Goal: Information Seeking & Learning: Learn about a topic

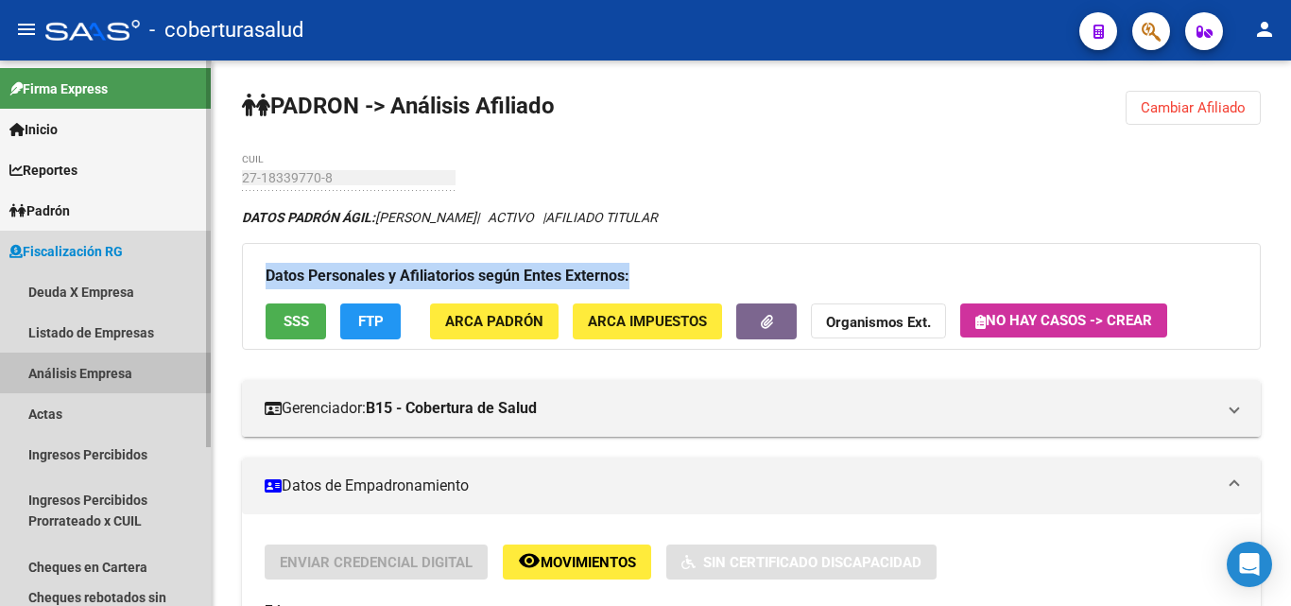
click at [73, 364] on link "Análisis Empresa" at bounding box center [105, 373] width 211 height 41
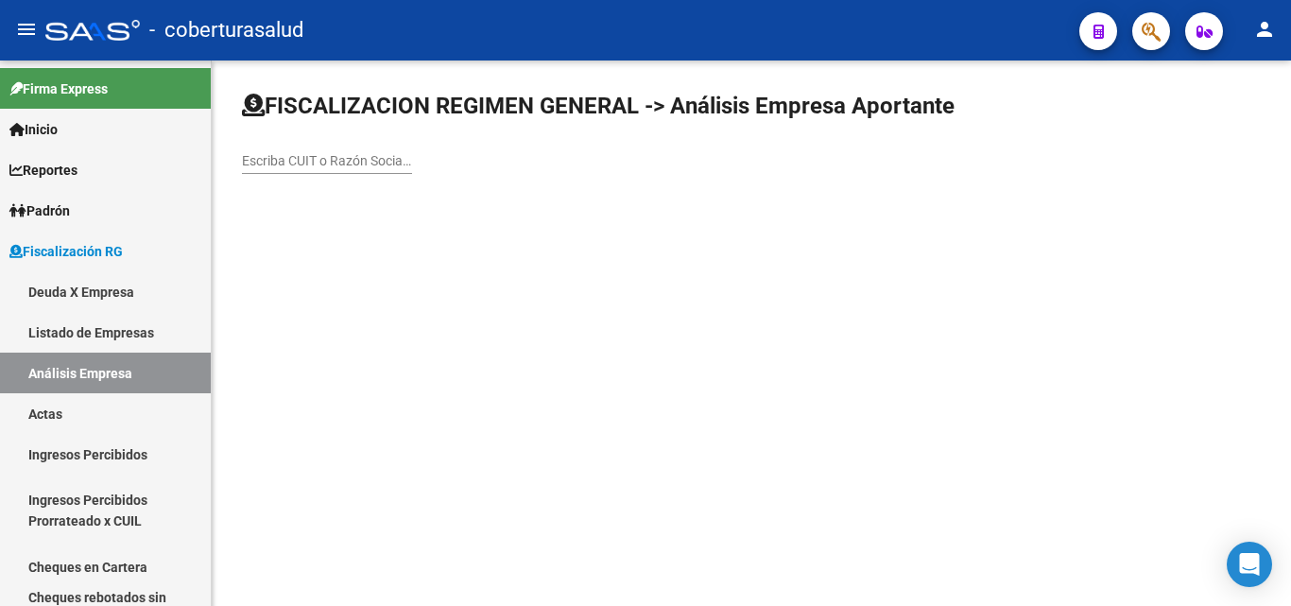
click at [269, 160] on input "Escriba CUIT o Razón Social para buscar" at bounding box center [327, 161] width 170 height 16
paste input "30715076787"
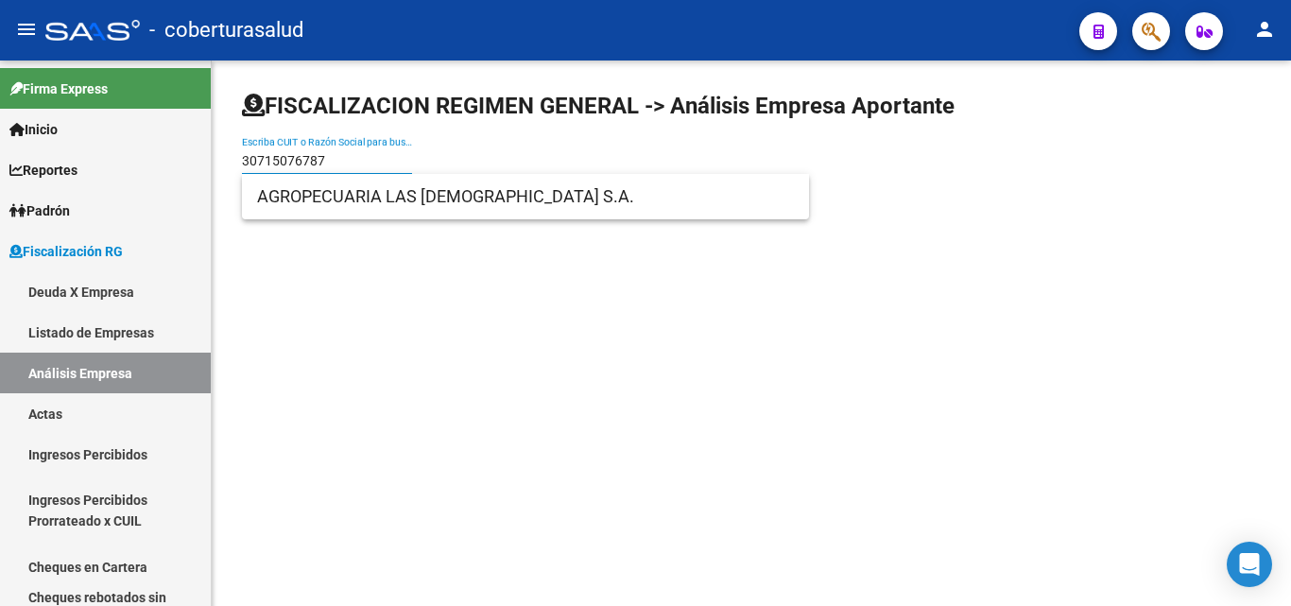
type input "30715076787"
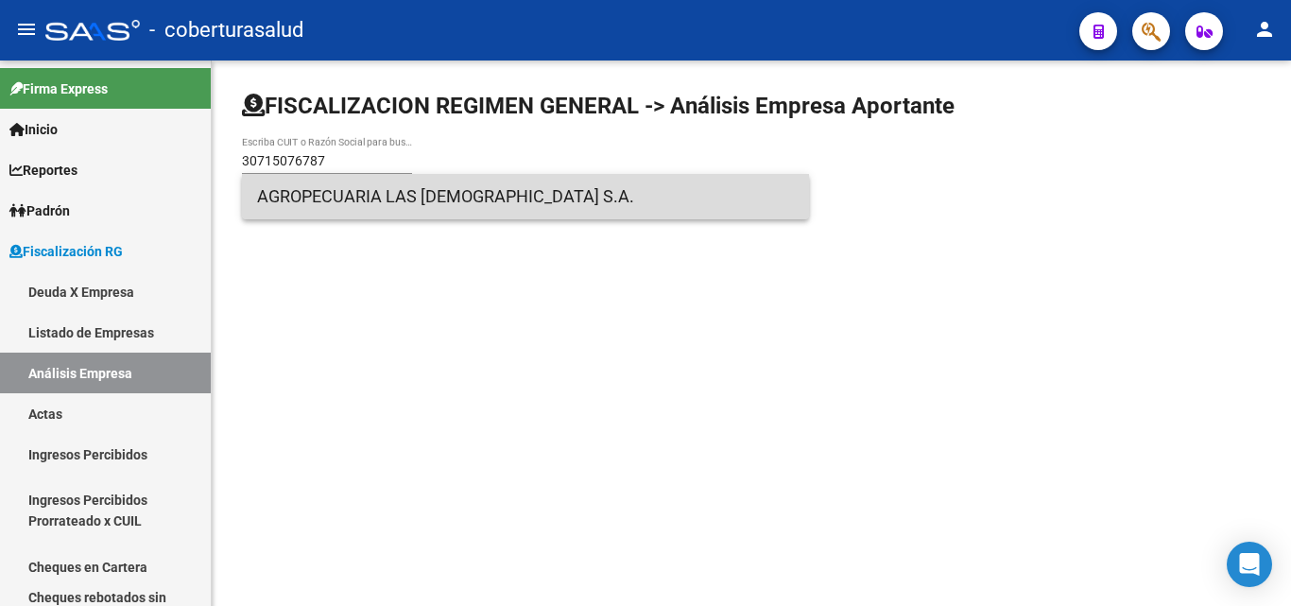
click at [284, 199] on span "AGROPECUARIA LAS [DEMOGRAPHIC_DATA] S.A." at bounding box center [525, 196] width 537 height 45
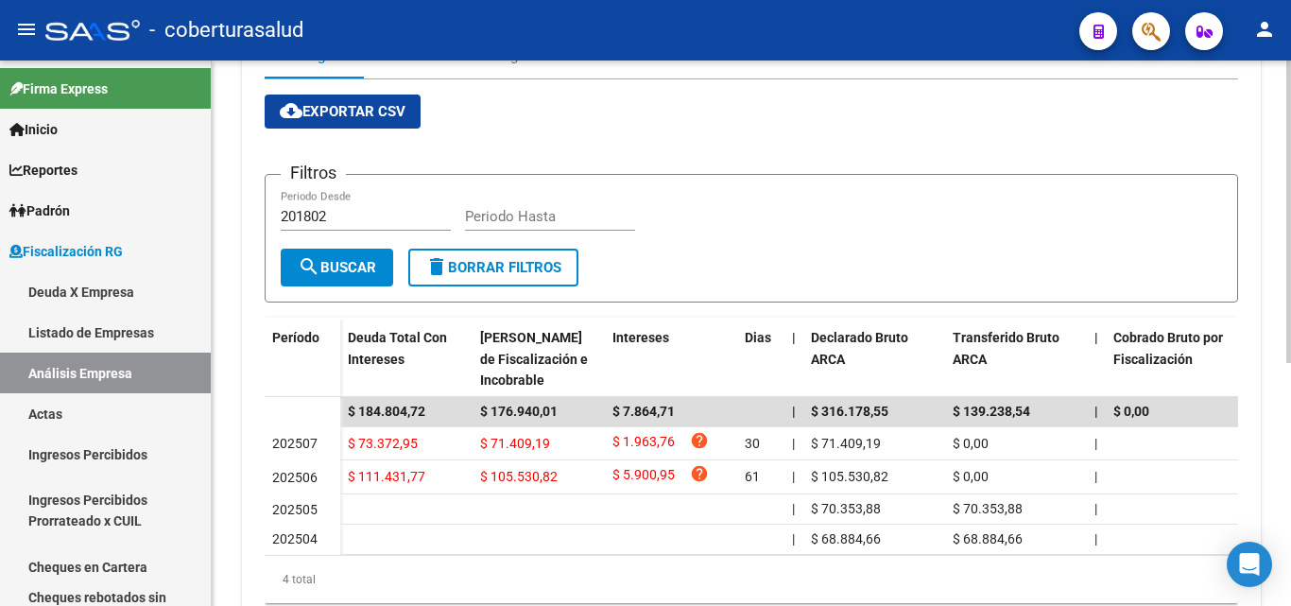
scroll to position [378, 0]
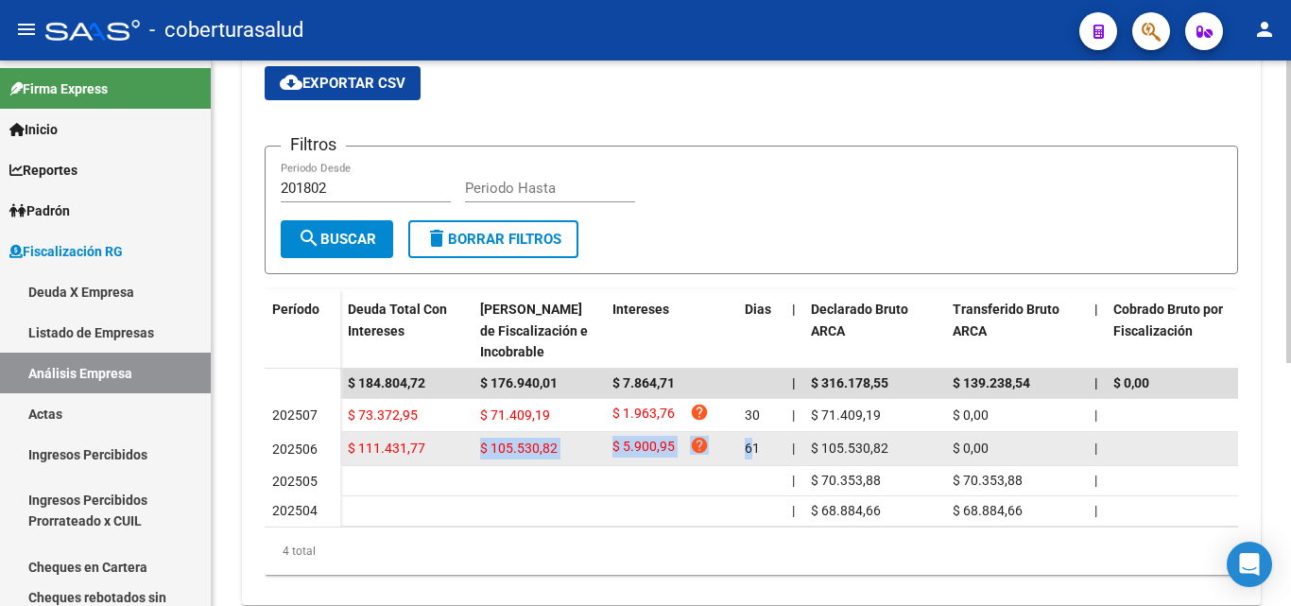
drag, startPoint x: 473, startPoint y: 444, endPoint x: 754, endPoint y: 440, distance: 280.8
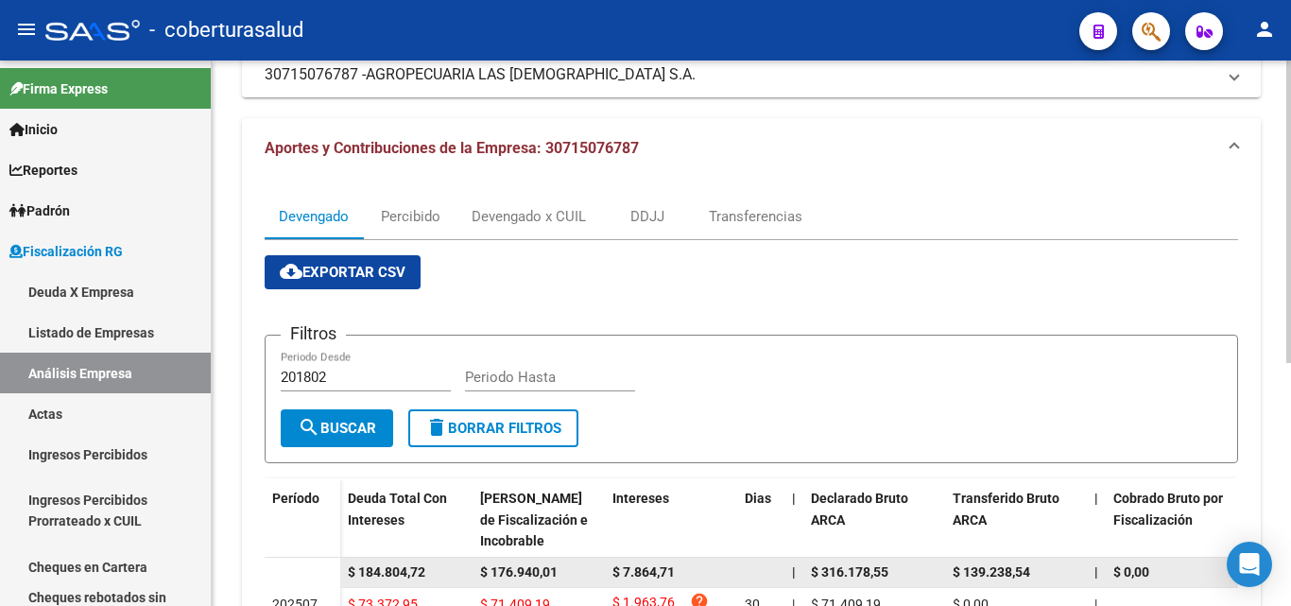
scroll to position [284, 0]
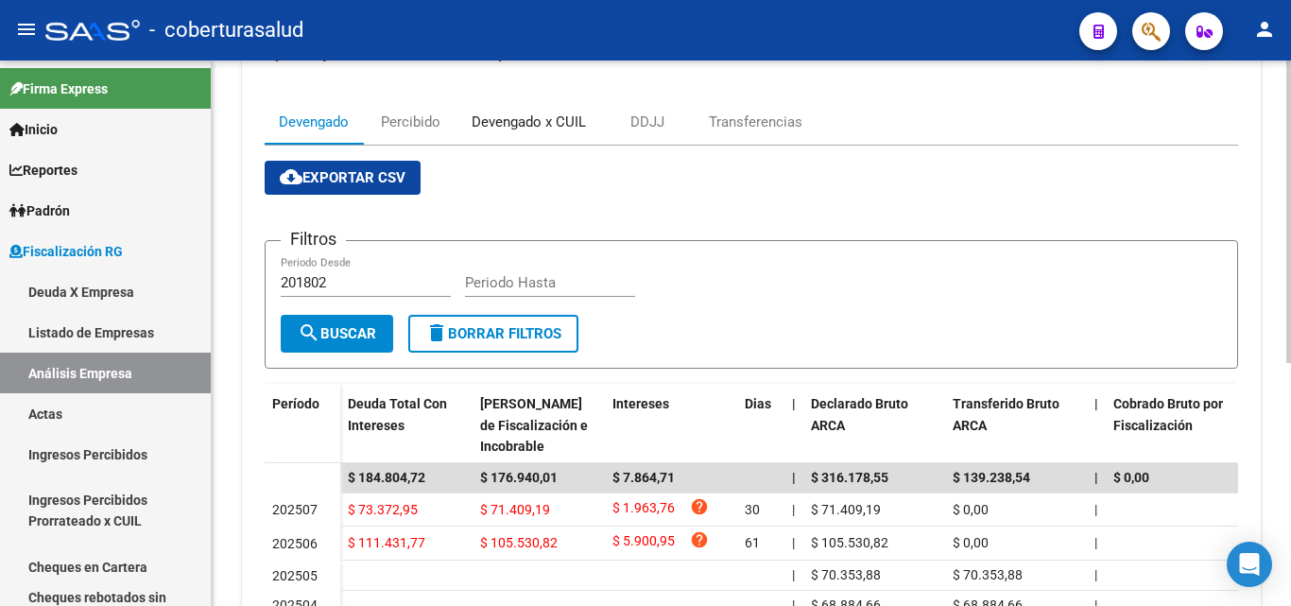
drag, startPoint x: 489, startPoint y: 141, endPoint x: 459, endPoint y: 285, distance: 146.9
click at [489, 139] on div "Devengado x CUIL" at bounding box center [529, 121] width 143 height 45
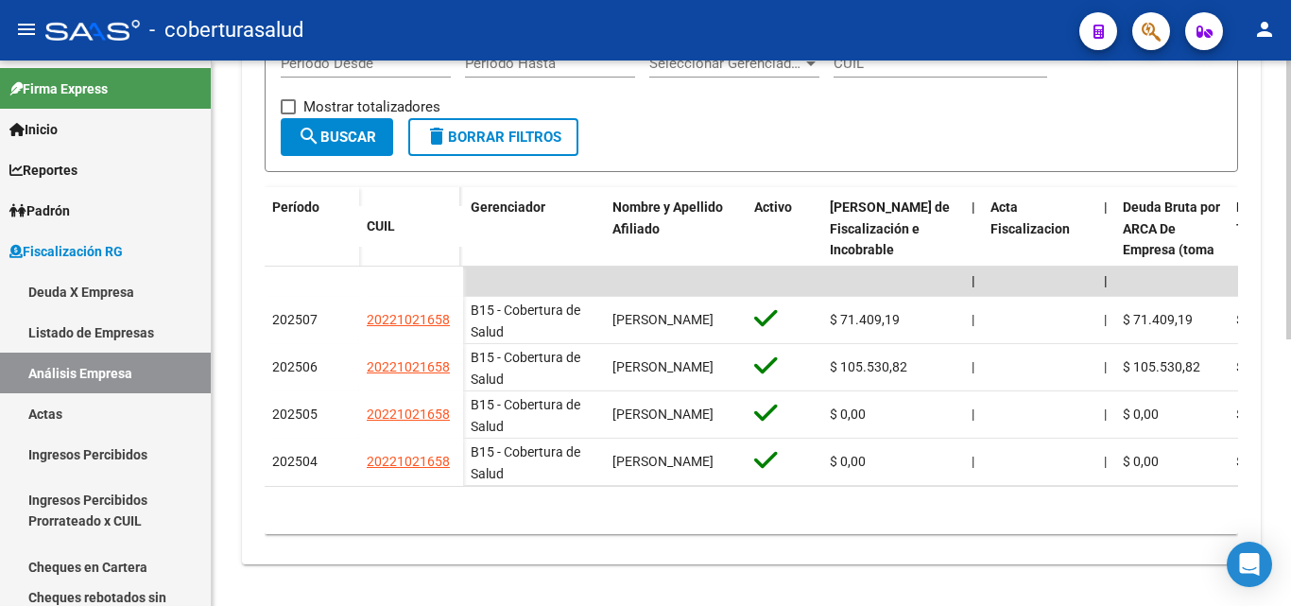
scroll to position [521, 0]
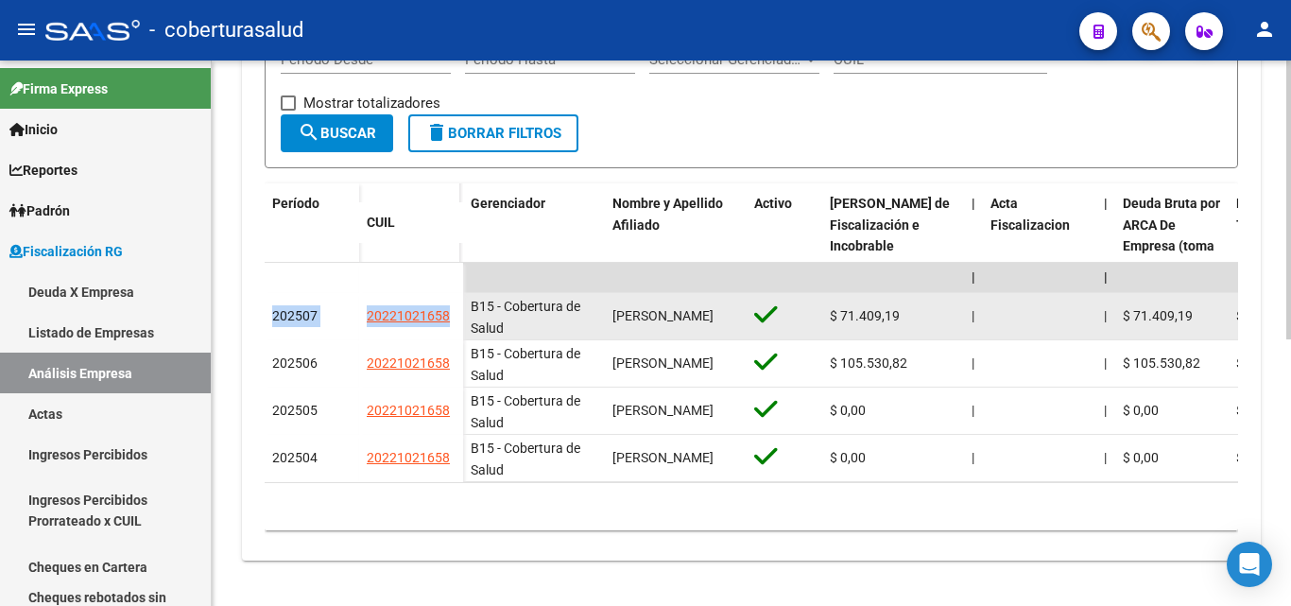
drag, startPoint x: 270, startPoint y: 303, endPoint x: 460, endPoint y: 301, distance: 190.1
click at [460, 301] on div "202507 20221021658" at bounding box center [364, 316] width 199 height 47
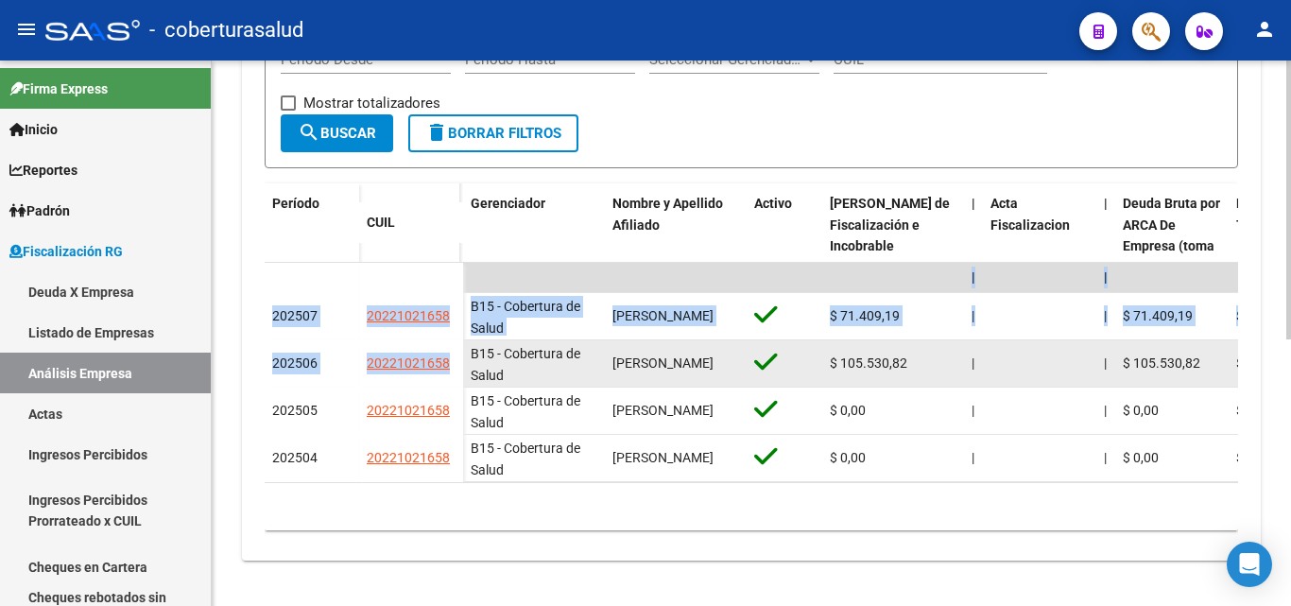
drag, startPoint x: 263, startPoint y: 350, endPoint x: 450, endPoint y: 350, distance: 187.2
click at [450, 350] on div "Devengado Percibido Devengado x CUIL DDJJ Transferencias cloud_download Exporta…" at bounding box center [751, 211] width 1019 height 700
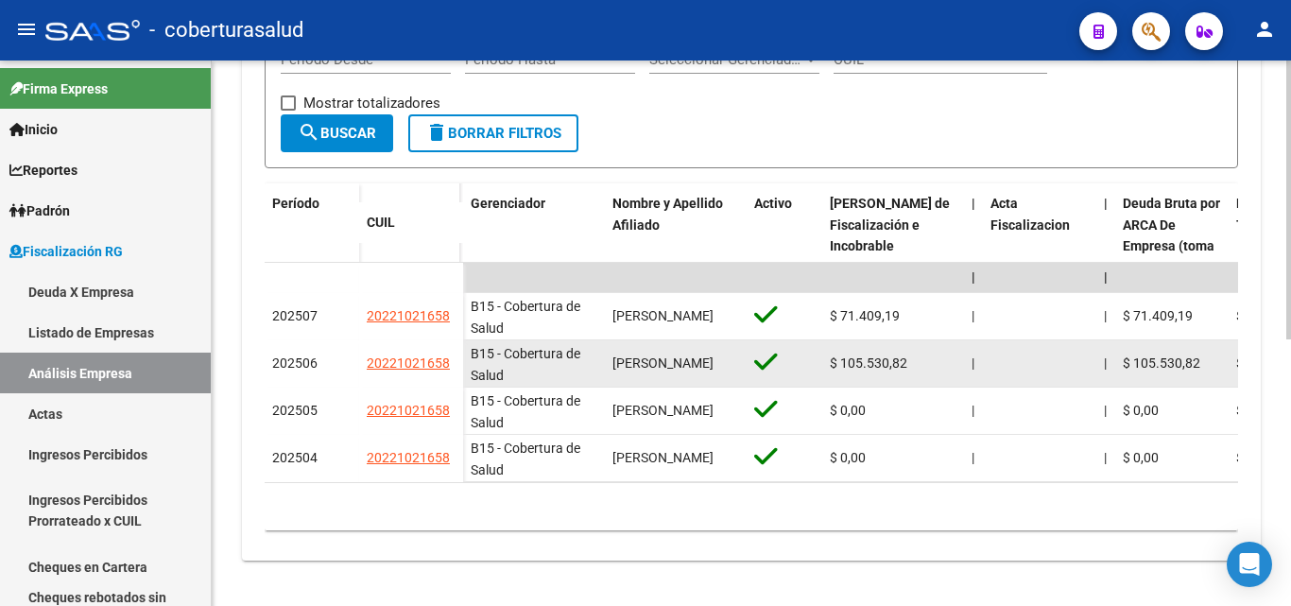
click at [486, 348] on div "B15 - Cobertura de Salud" at bounding box center [534, 363] width 127 height 40
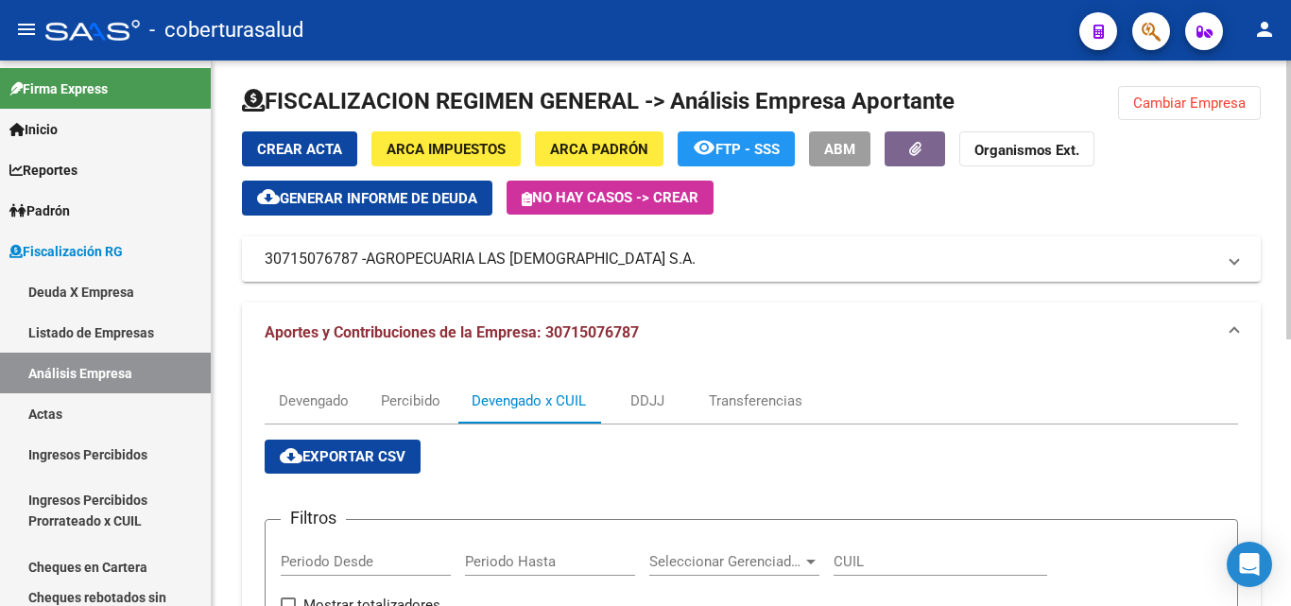
scroll to position [0, 0]
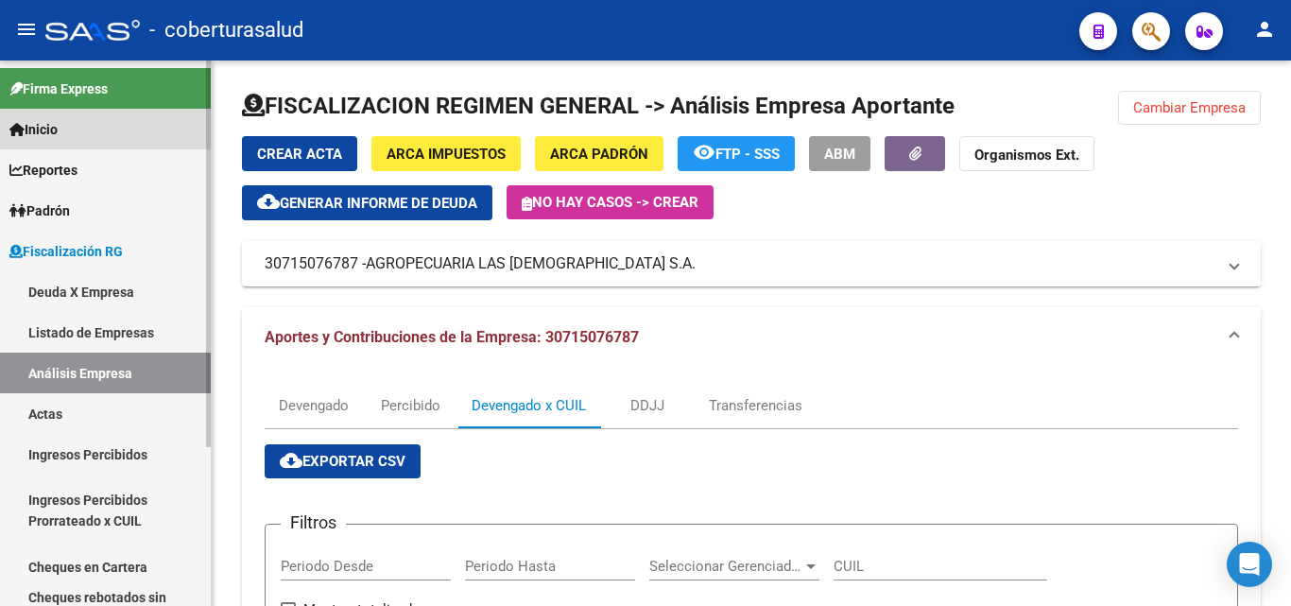
click at [58, 135] on span "Inicio" at bounding box center [33, 129] width 48 height 21
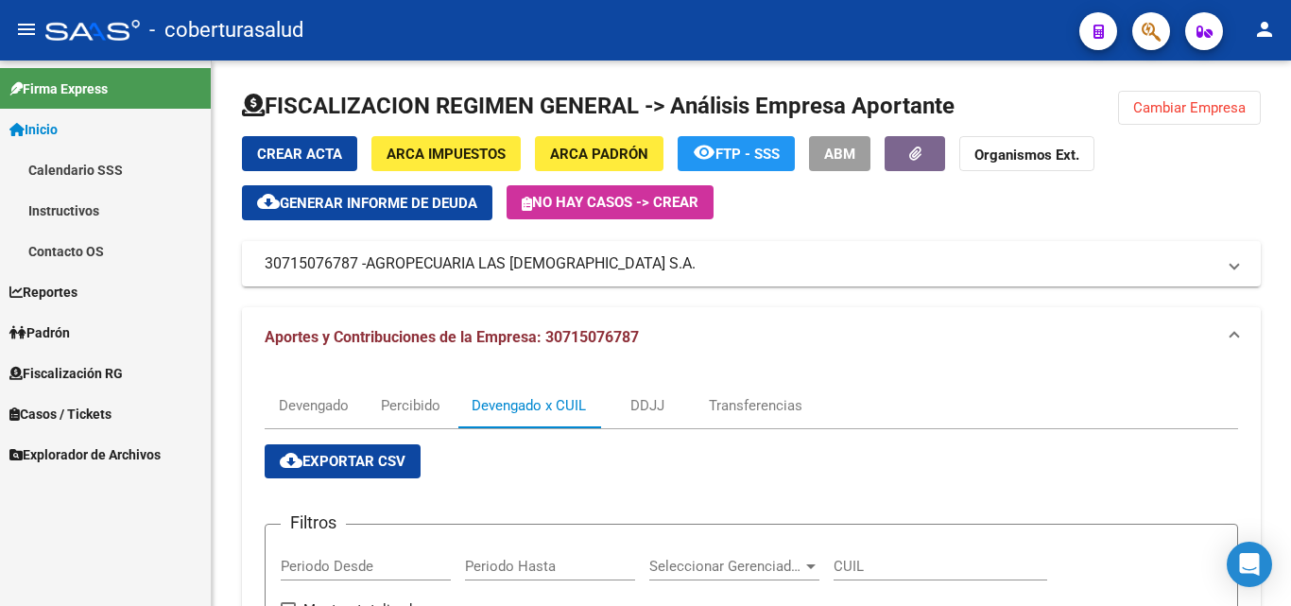
click at [68, 142] on link "Inicio" at bounding box center [105, 129] width 211 height 41
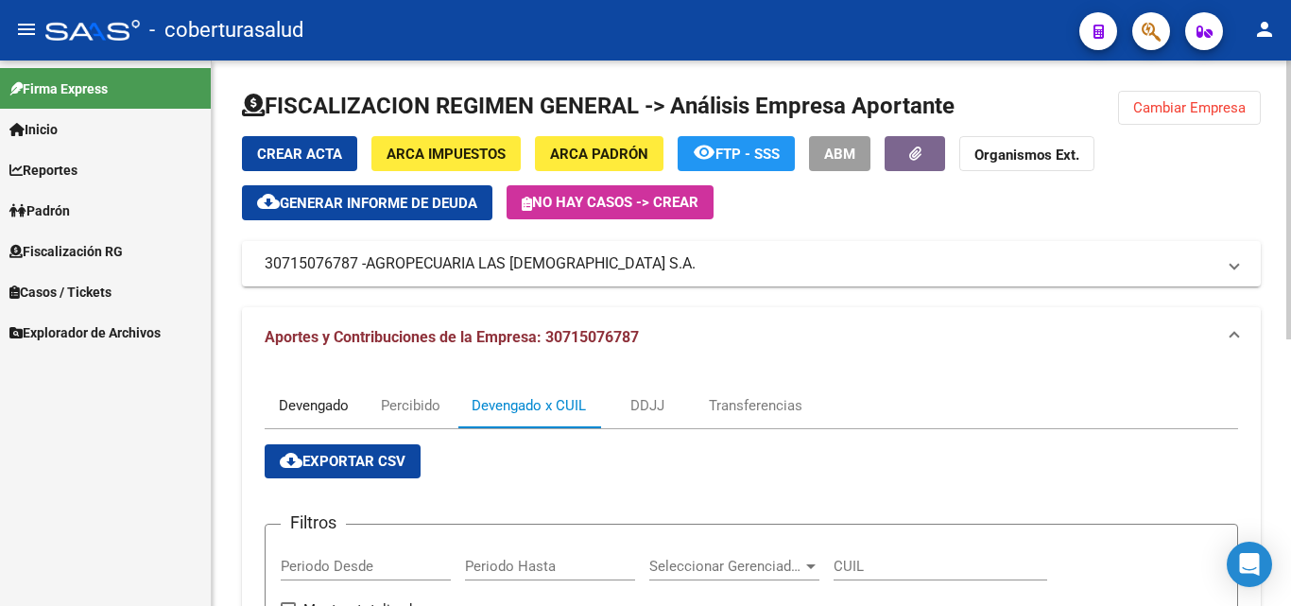
click at [284, 412] on div "Devengado" at bounding box center [314, 405] width 70 height 21
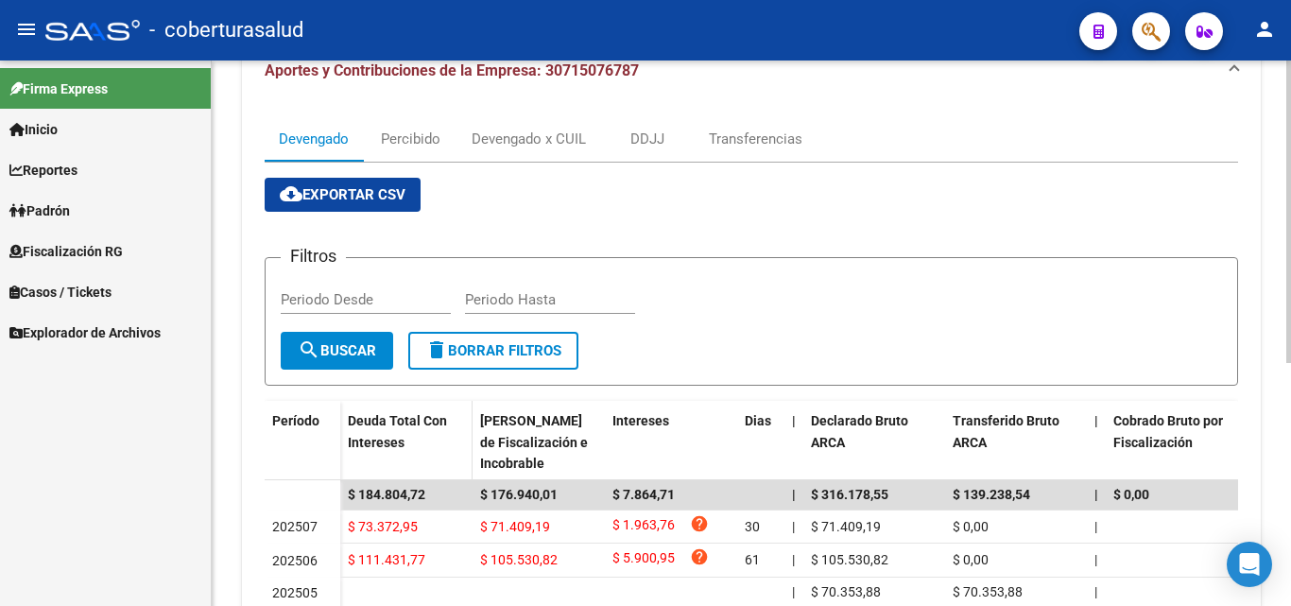
scroll to position [378, 0]
